Goal: Check status: Check status

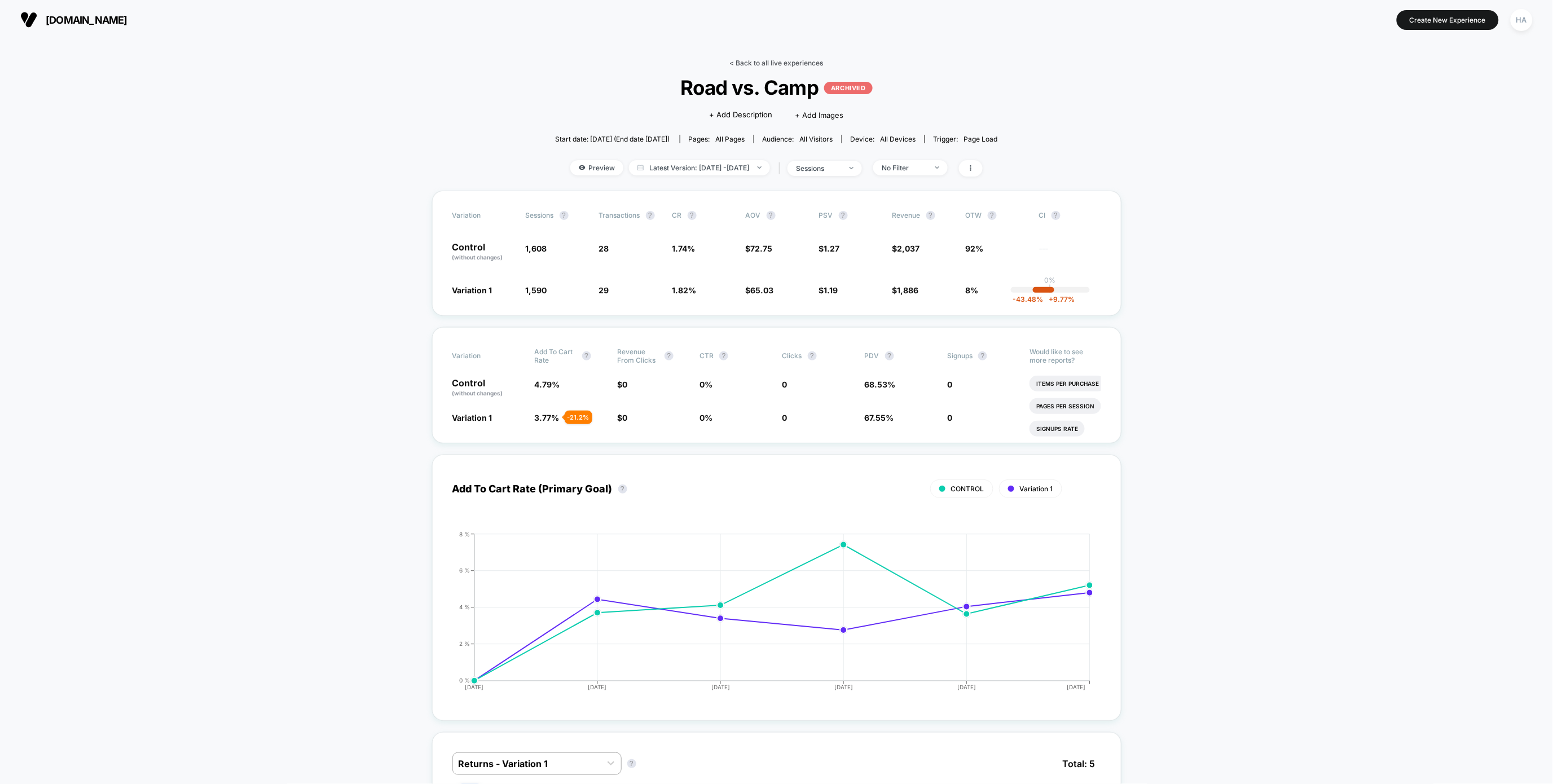
click at [763, 65] on link "< Back to all live experiences" at bounding box center [777, 62] width 94 height 8
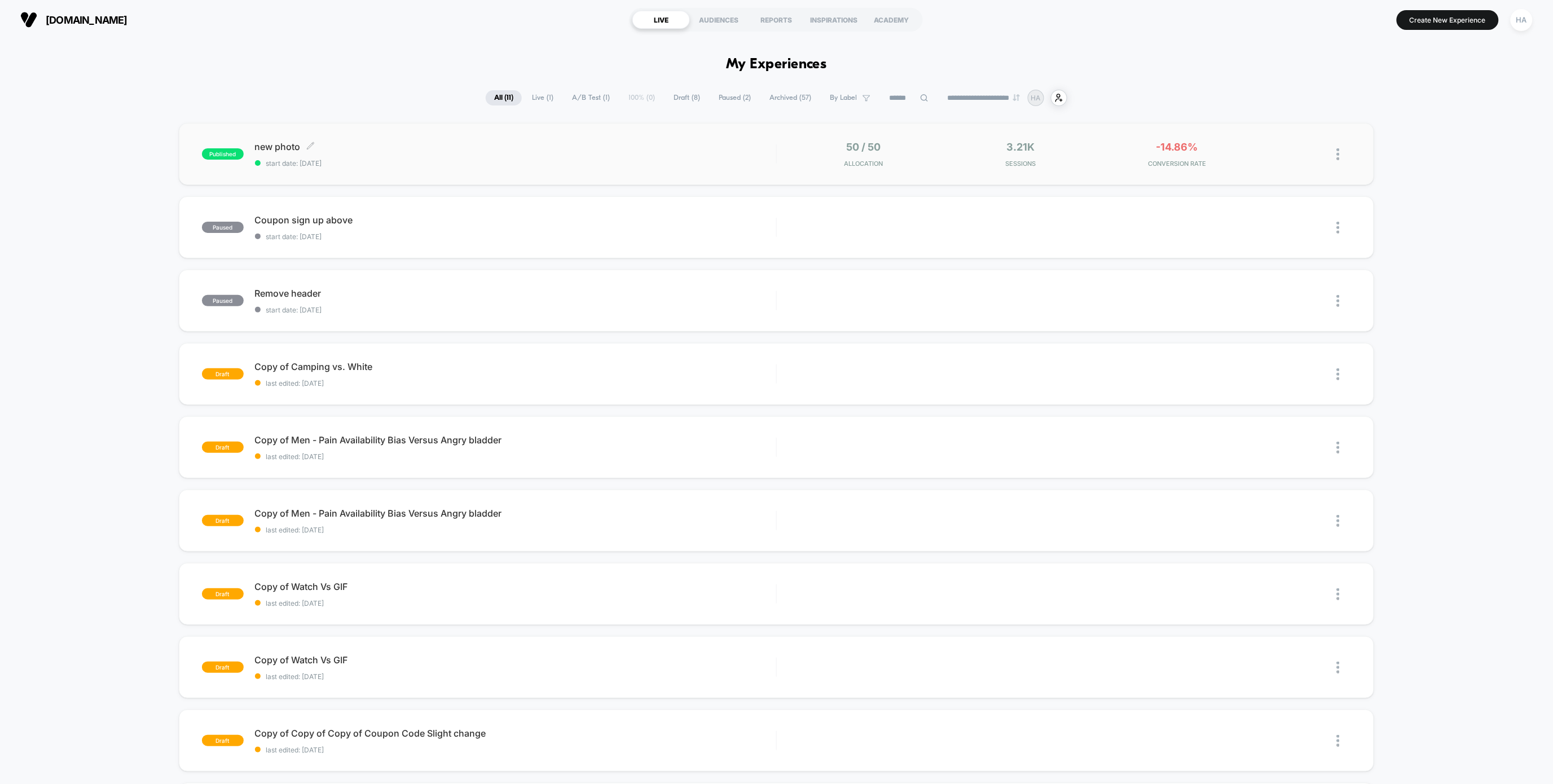
click at [694, 159] on span "start date: [DATE]" at bounding box center [516, 163] width 521 height 8
